Goal: Information Seeking & Learning: Learn about a topic

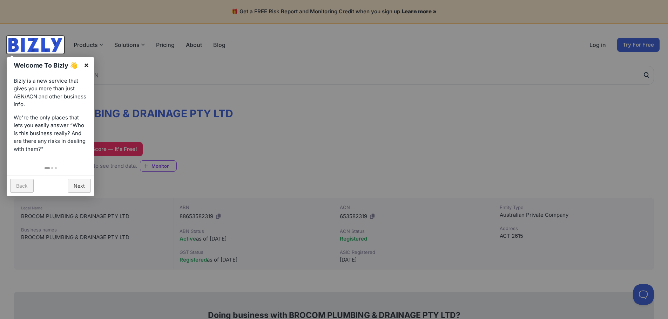
click at [86, 65] on link "×" at bounding box center [87, 65] width 16 height 16
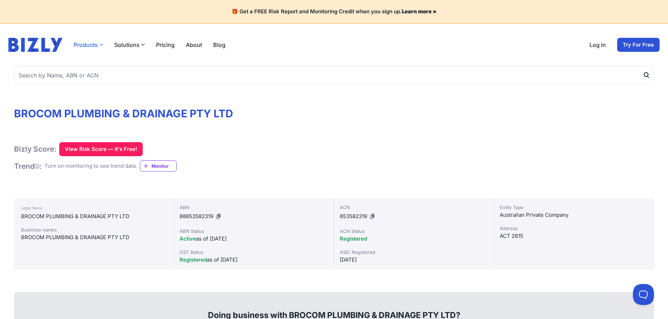
click at [92, 47] on button "Products" at bounding box center [88, 45] width 29 height 8
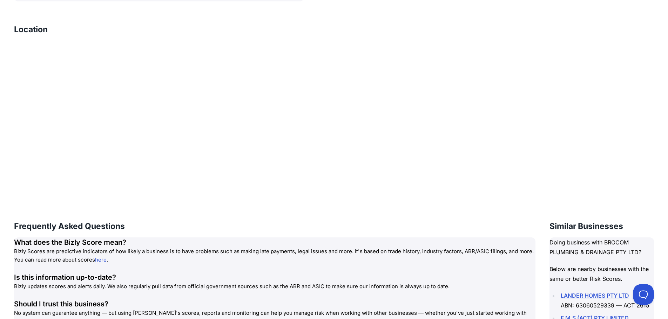
scroll to position [736, 0]
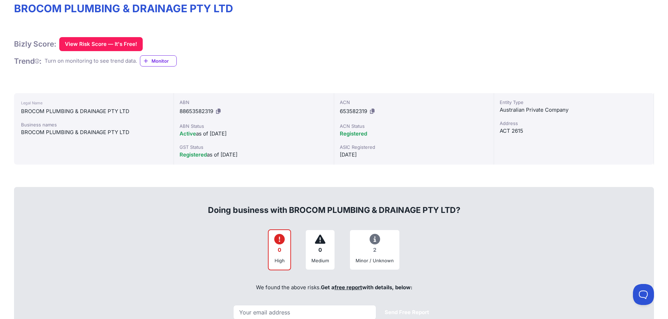
scroll to position [351, 0]
